Goal: Task Accomplishment & Management: Manage account settings

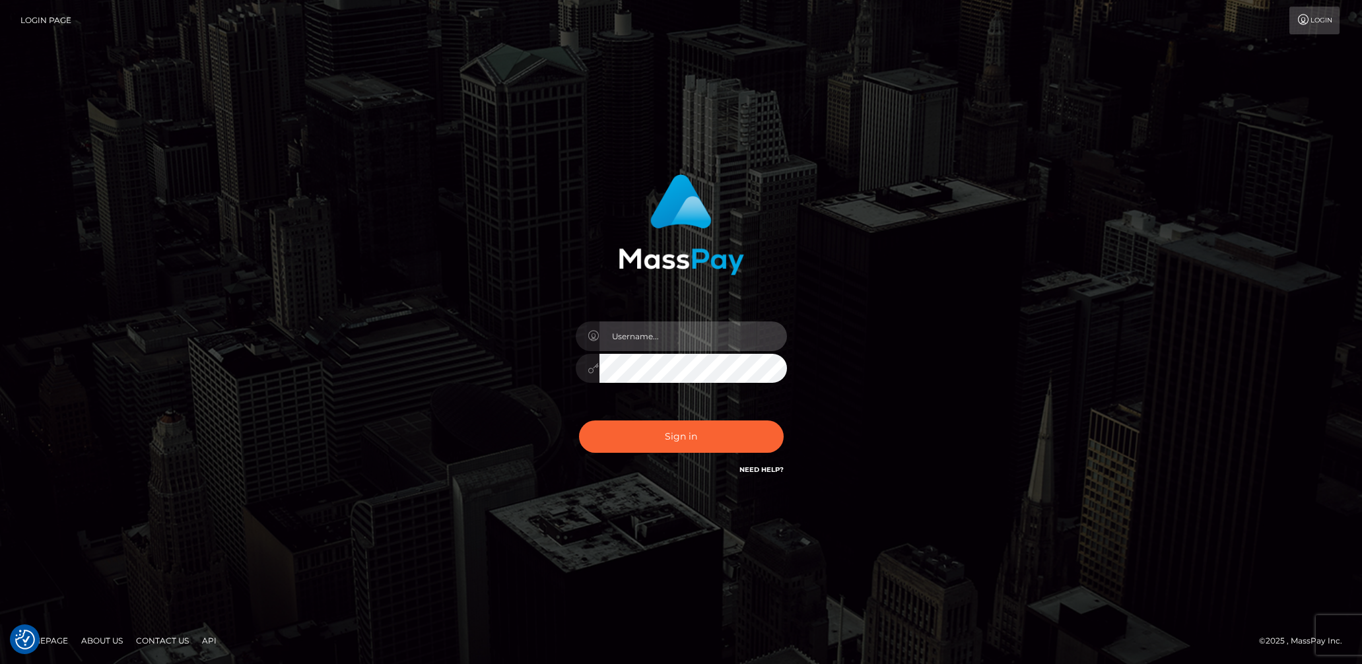
type input "lady.v"
click at [679, 435] on button "Sign in" at bounding box center [681, 437] width 205 height 32
click at [666, 340] on input "text" at bounding box center [694, 337] width 188 height 30
type input "lady.v"
click at [676, 438] on button "Sign in" at bounding box center [681, 437] width 205 height 32
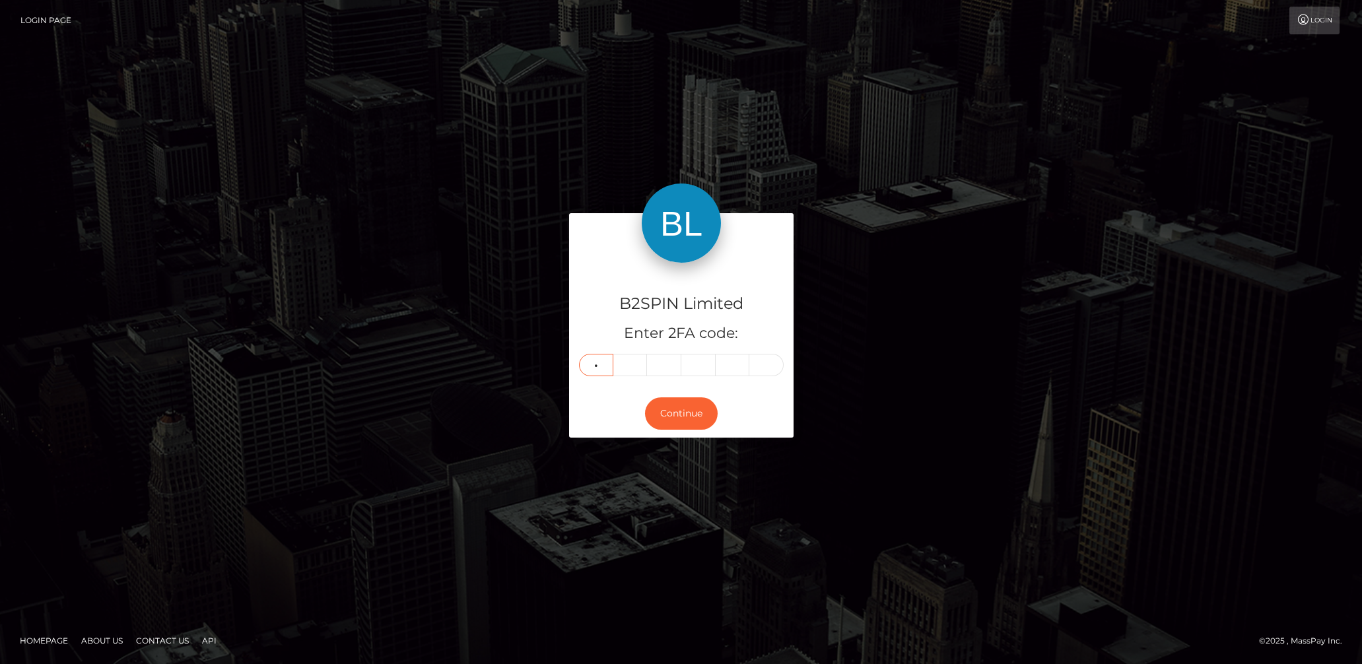
type input "7"
type input "3"
type input "1"
type input "5"
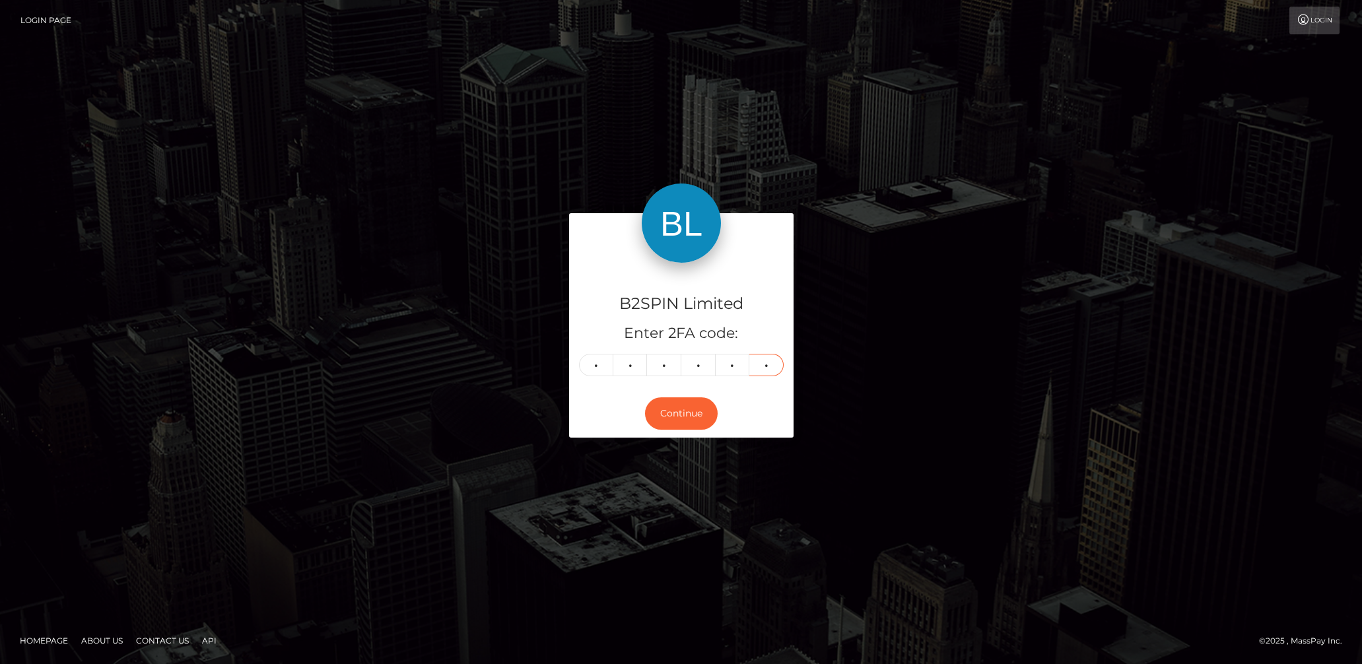
type input "4"
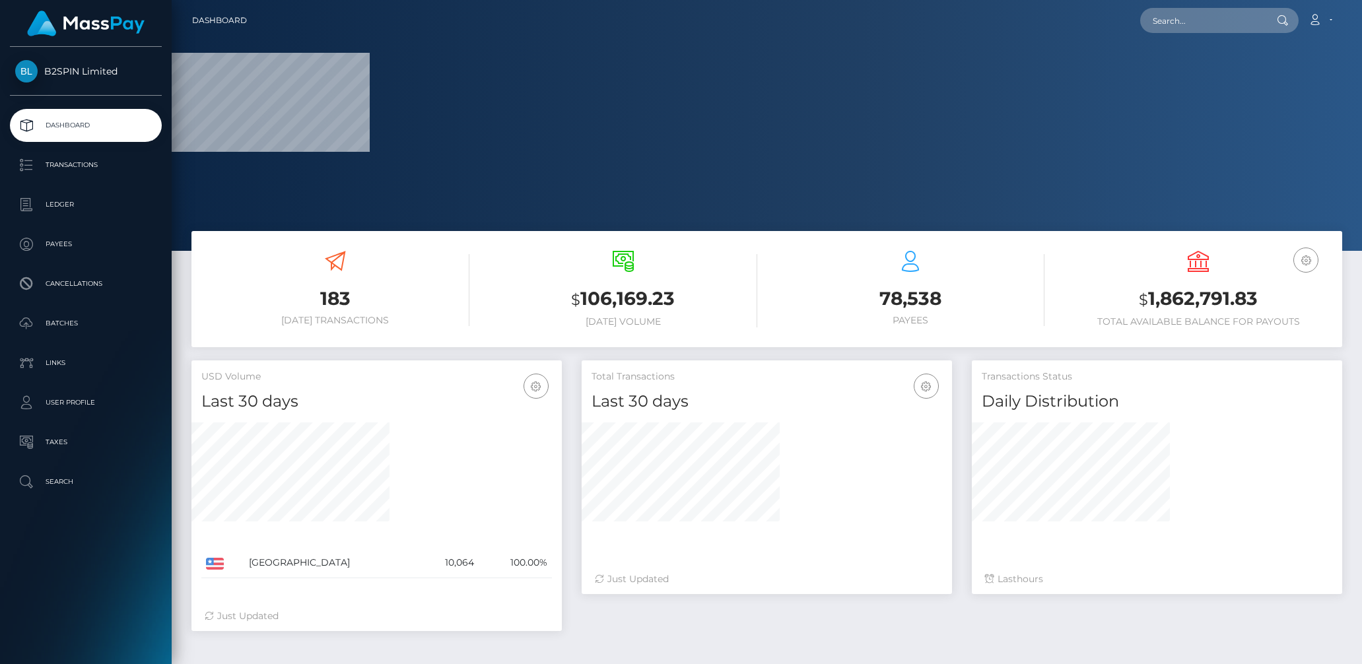
click at [1190, 295] on h3 "$ 1,862,791.83" at bounding box center [1199, 299] width 268 height 27
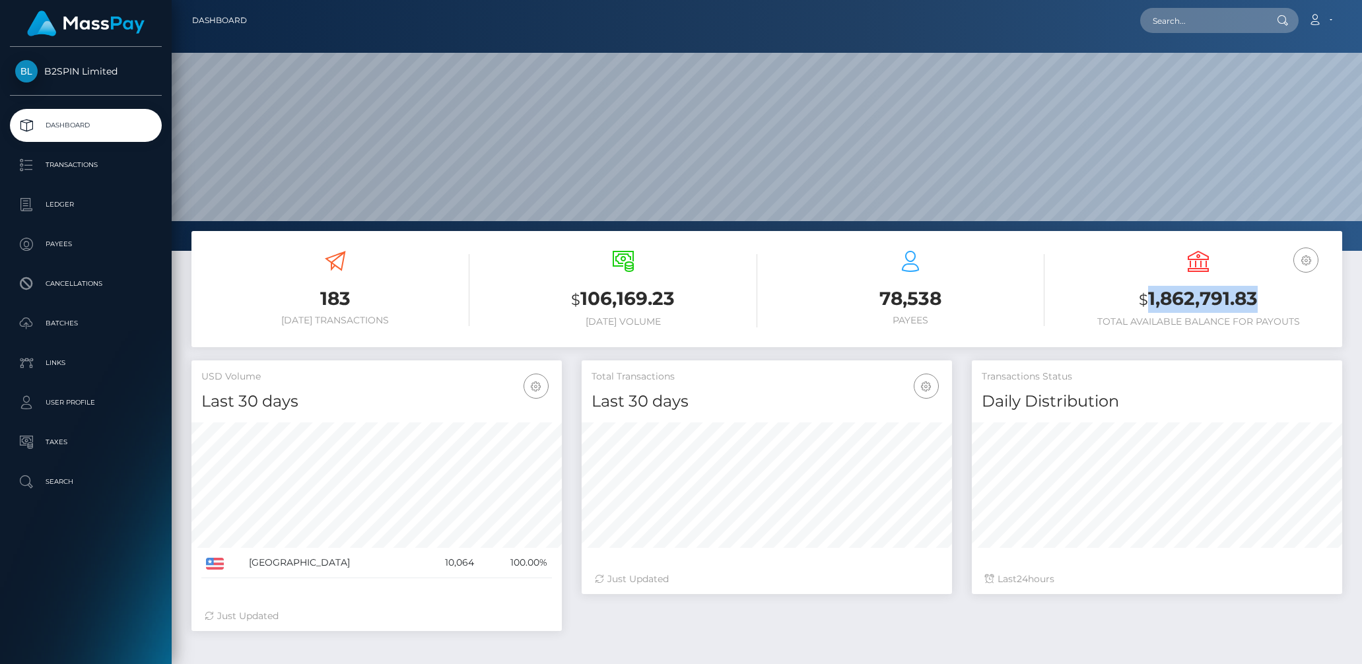
copy h3 "1,862,791.83"
